Goal: Transaction & Acquisition: Book appointment/travel/reservation

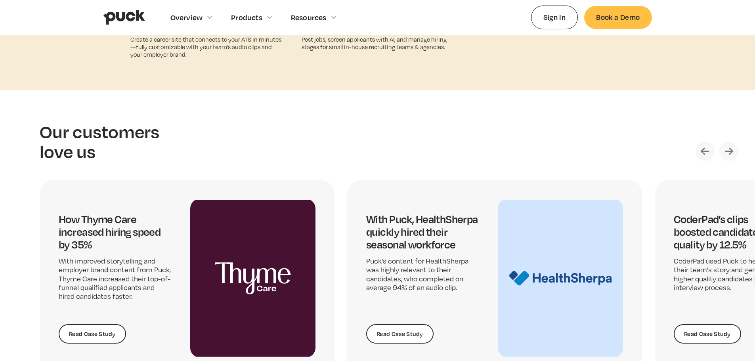
scroll to position [1625, 0]
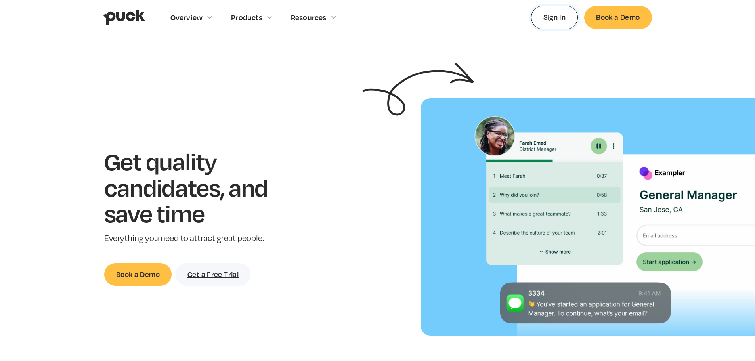
click at [559, 13] on link "Sign In" at bounding box center [554, 17] width 47 height 23
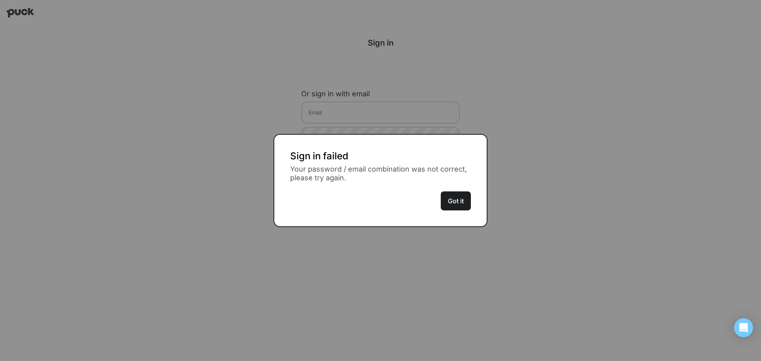
click at [457, 204] on button "Got it" at bounding box center [456, 200] width 30 height 19
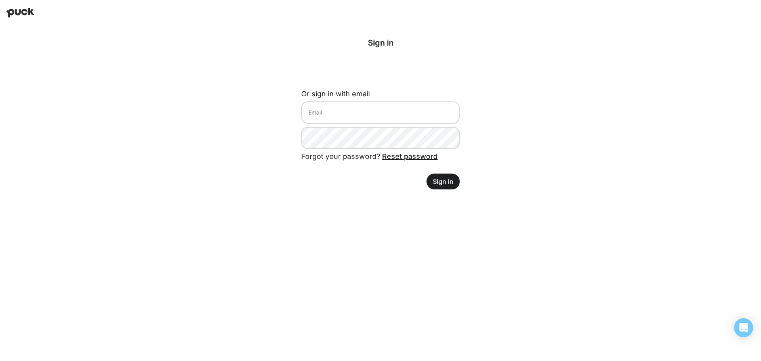
click at [18, 11] on img at bounding box center [20, 13] width 28 height 10
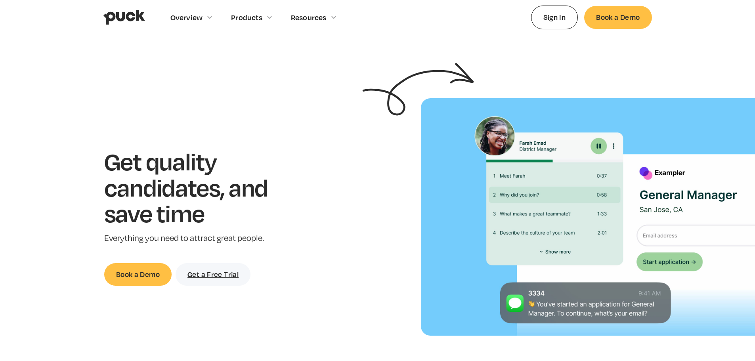
drag, startPoint x: 630, startPoint y: 3, endPoint x: 629, endPoint y: 10, distance: 6.8
click at [630, 3] on div "Overview Overview Overview How Puck drives candidate quality Explore Team Profi…" at bounding box center [377, 17] width 549 height 35
click at [629, 10] on link "Book a Demo" at bounding box center [617, 17] width 67 height 23
